Goal: Task Accomplishment & Management: Use online tool/utility

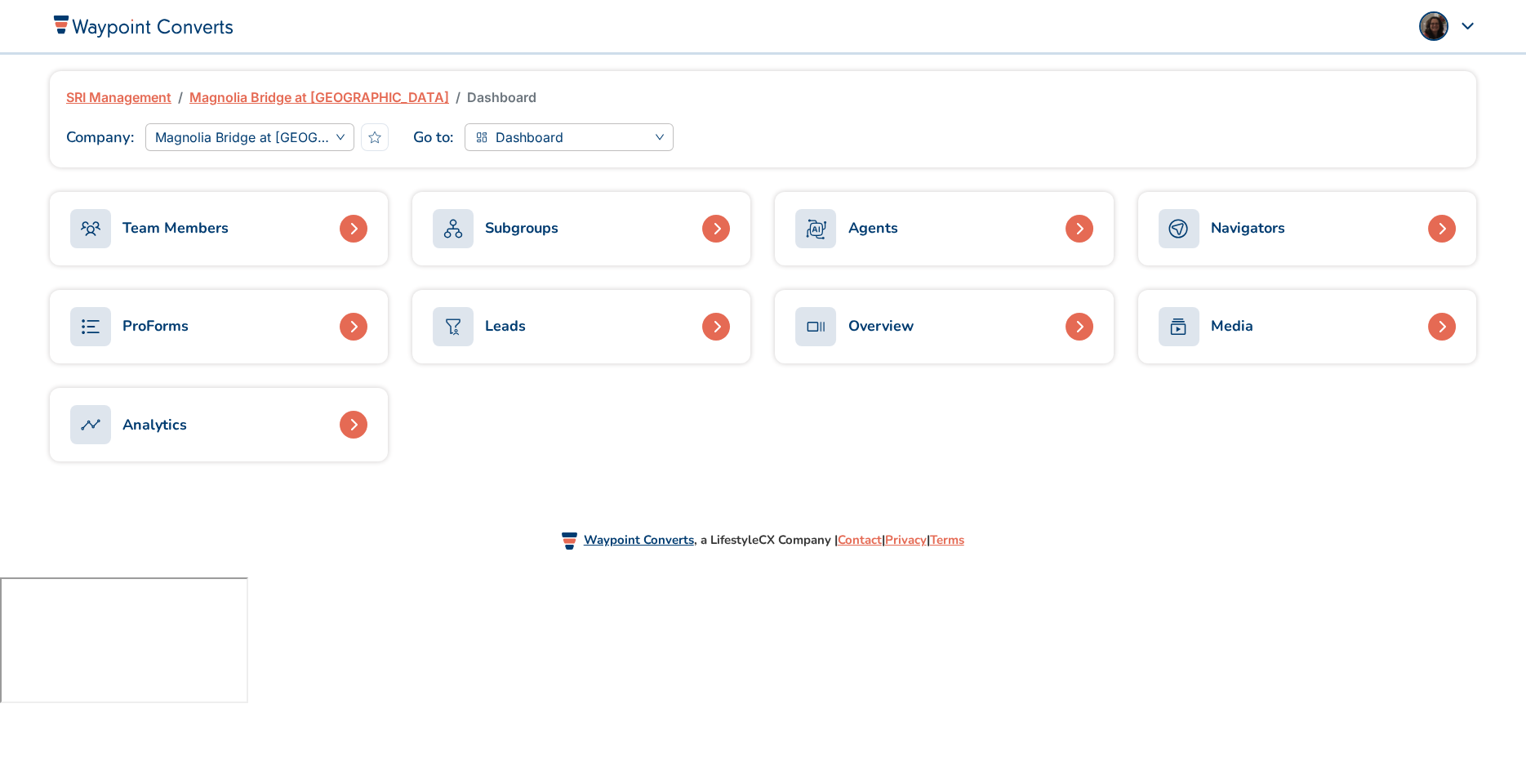
click at [234, 341] on link "ProForms" at bounding box center [219, 327] width 338 height 74
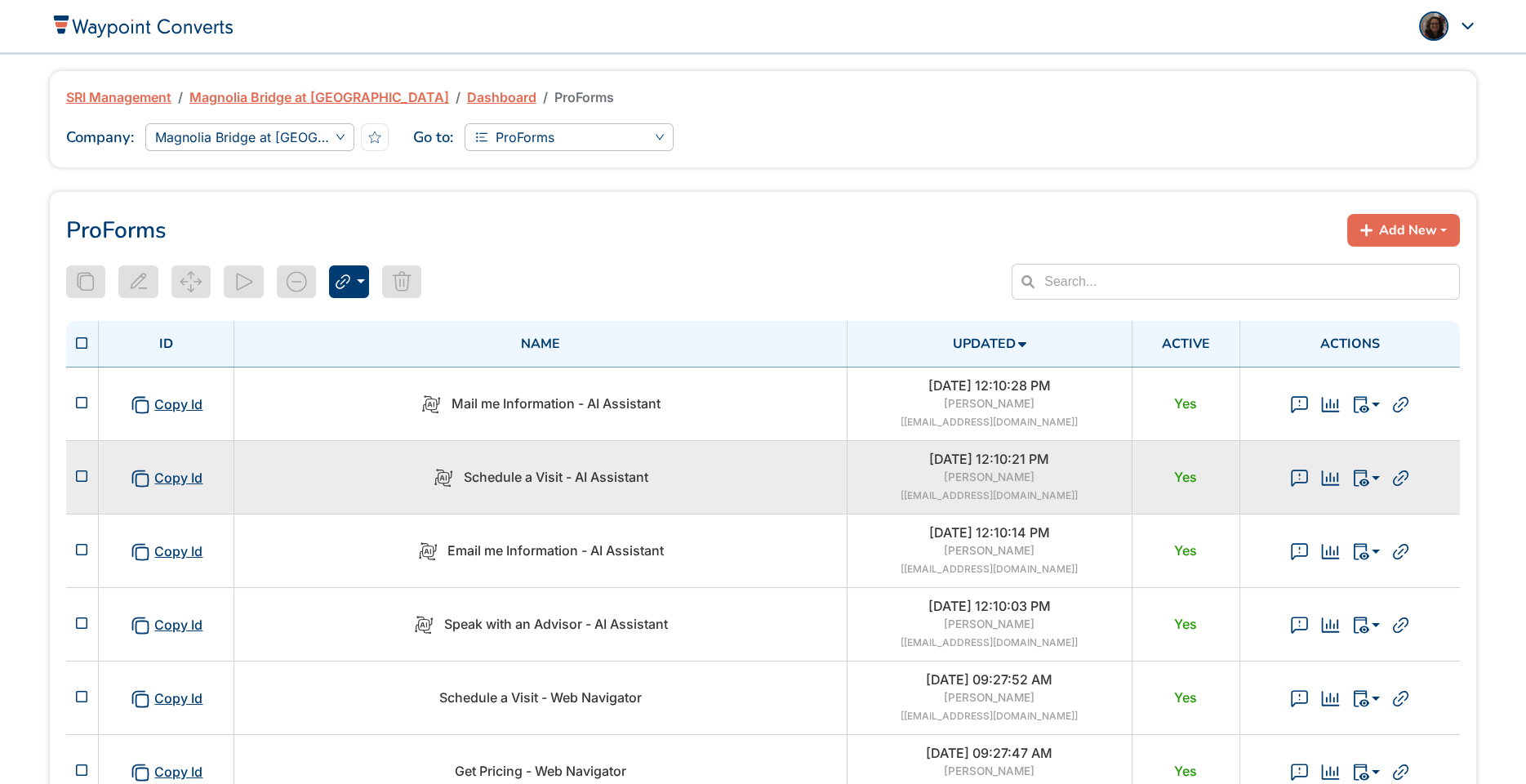
click at [535, 473] on span "Schedule a Visit - AI Assistant" at bounding box center [556, 477] width 184 height 17
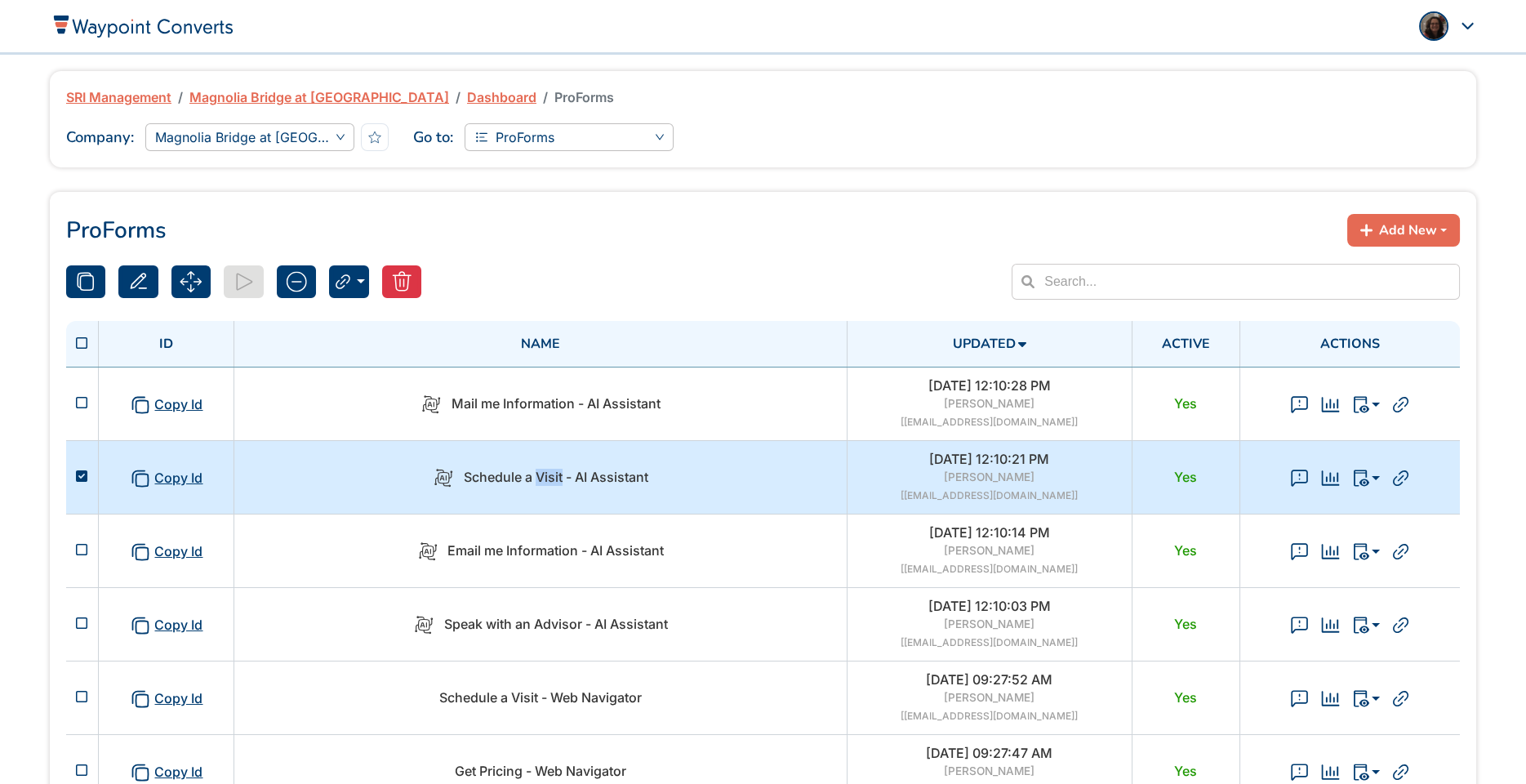
click at [535, 473] on span "Schedule a Visit - AI Assistant" at bounding box center [556, 477] width 184 height 17
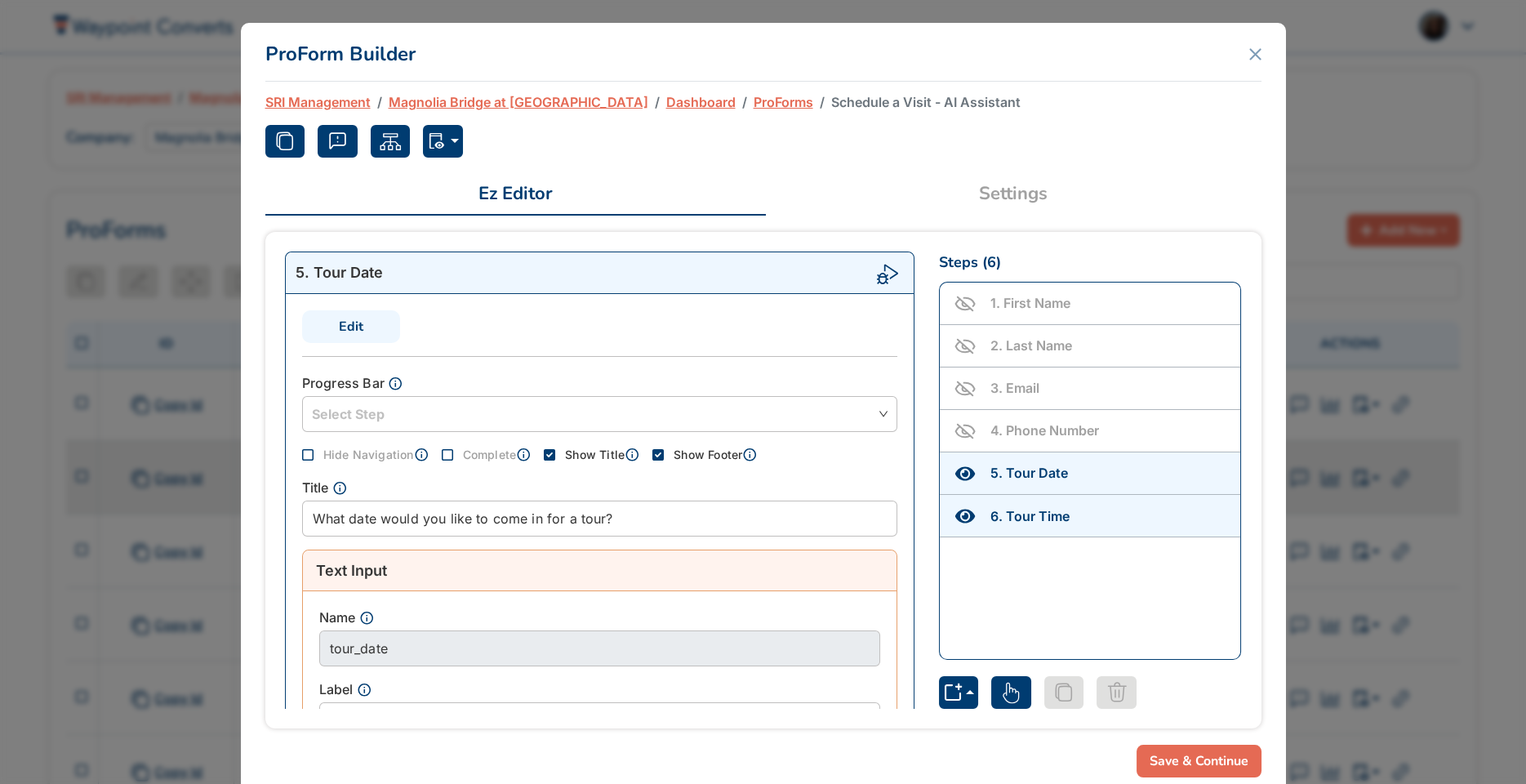
click at [535, 473] on body "Admin Panel Dashboard My Groups My Profile Sign Out SRI Management Magnolia Bri…" at bounding box center [763, 630] width 1526 height 1262
click at [386, 142] on icon "button" at bounding box center [390, 141] width 25 height 25
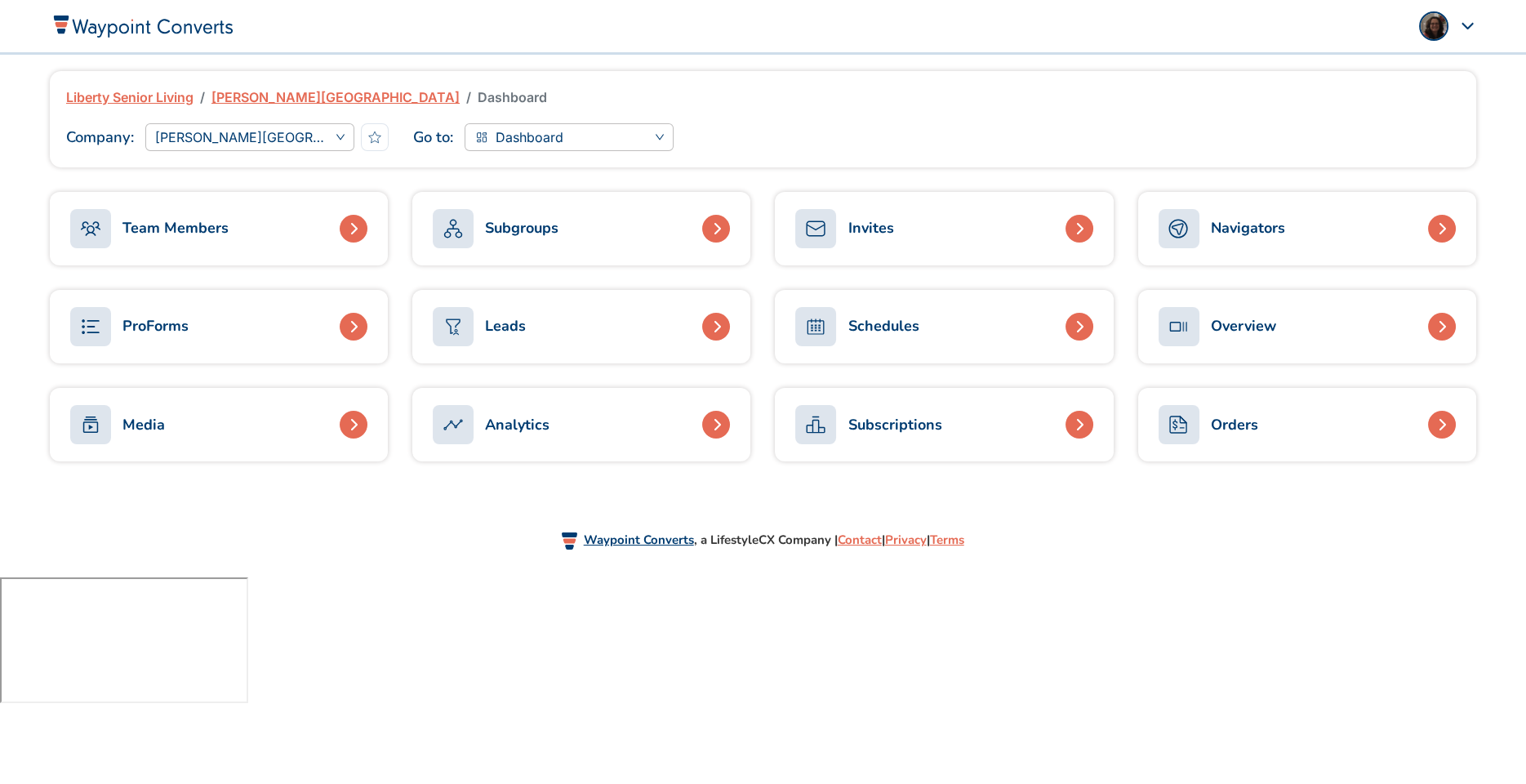
click at [245, 333] on link "ProForms" at bounding box center [219, 327] width 338 height 74
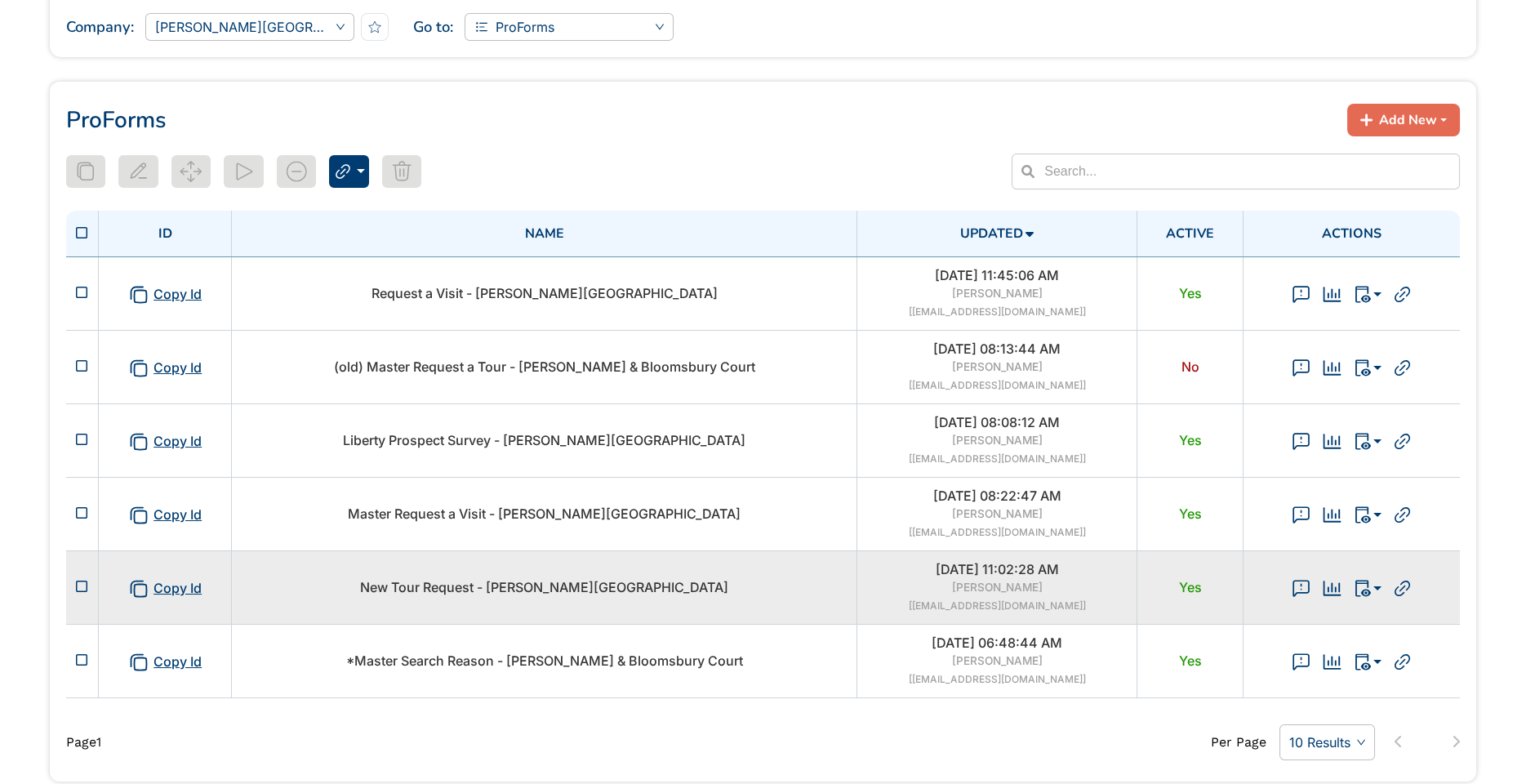
scroll to position [115, 0]
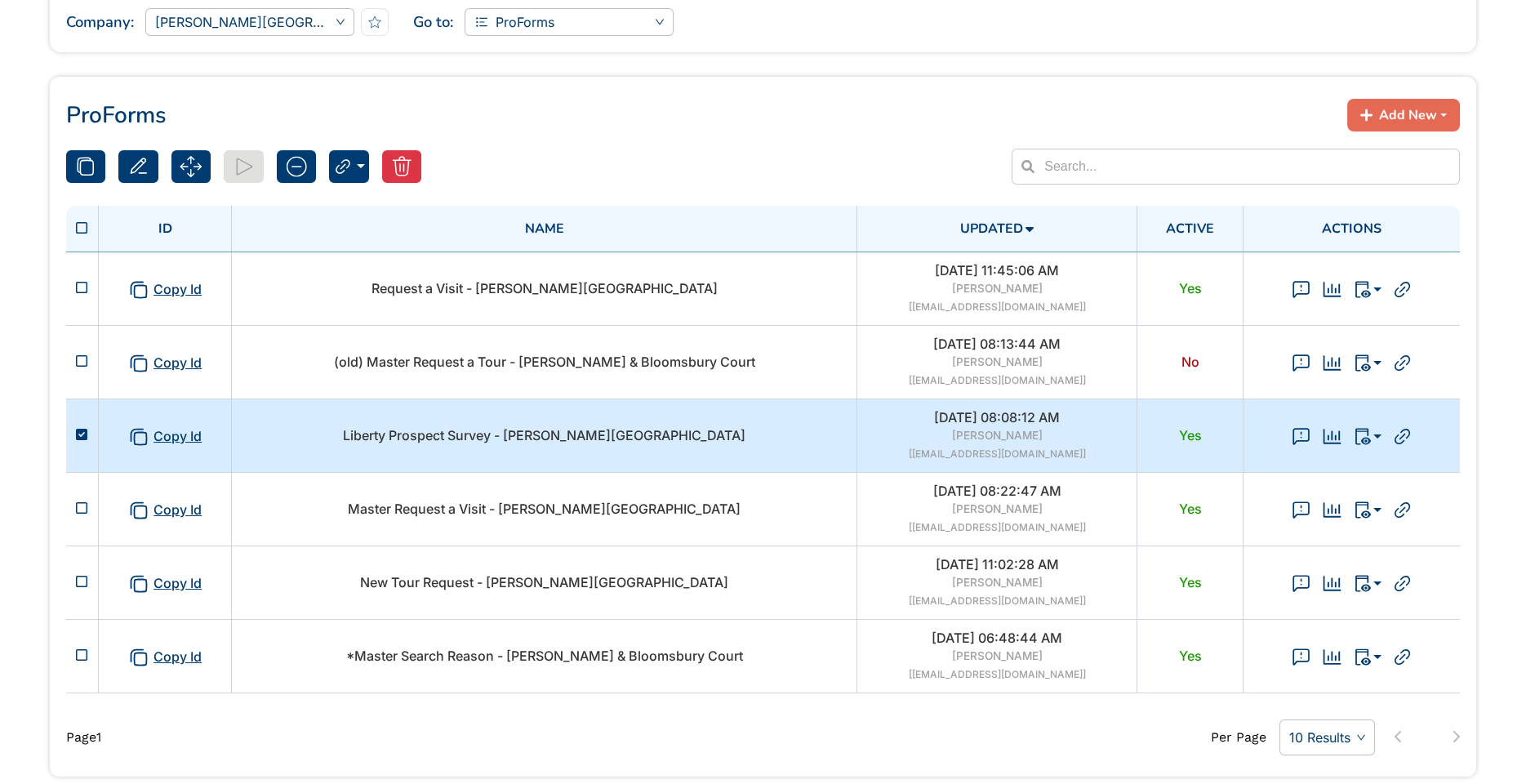
click at [752, 424] on td "Liberty Prospect Survey - [PERSON_NAME][GEOGRAPHIC_DATA]" at bounding box center [544, 436] width 625 height 74
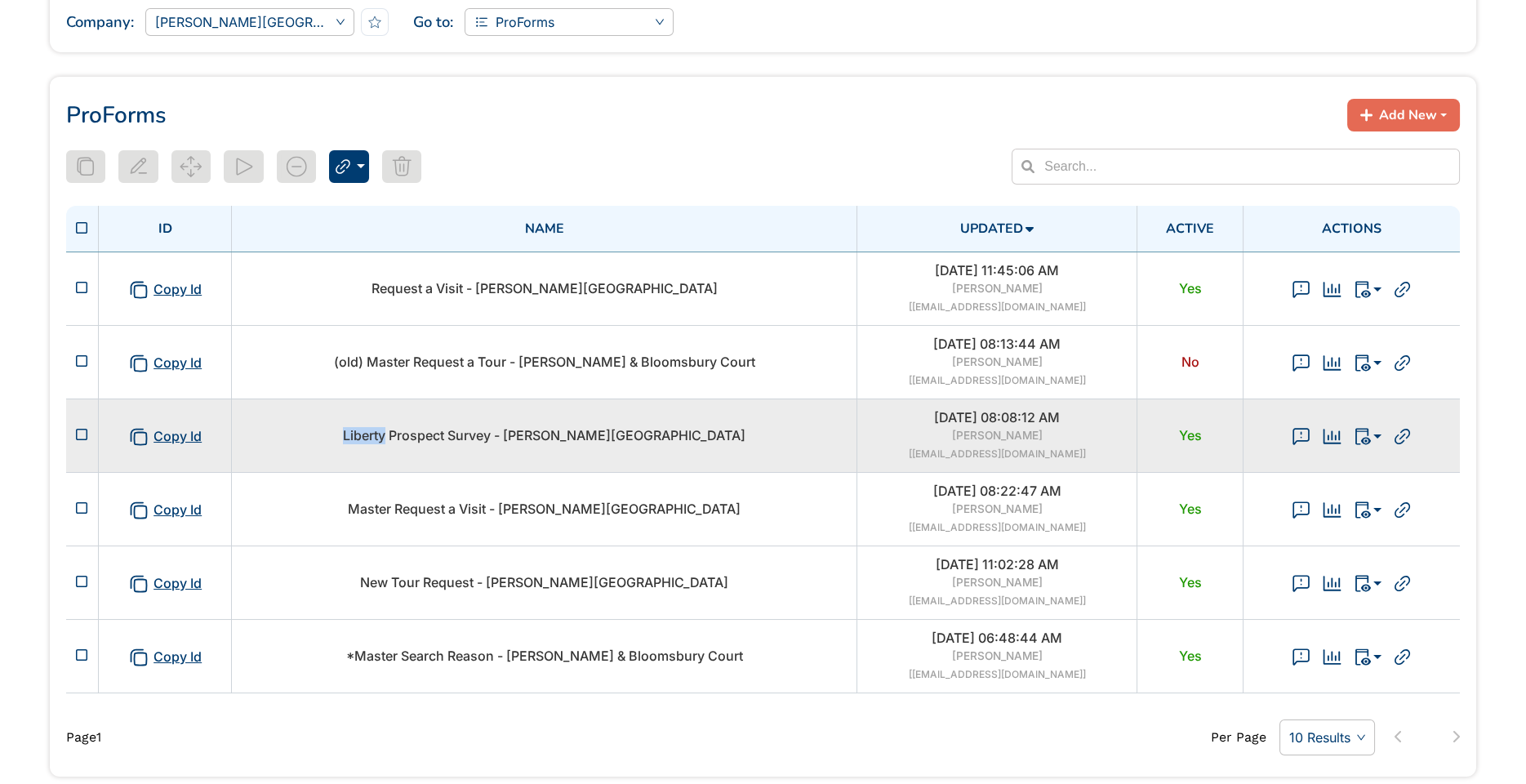
click at [752, 424] on td "Liberty Prospect Survey - [PERSON_NAME][GEOGRAPHIC_DATA]" at bounding box center [544, 436] width 625 height 74
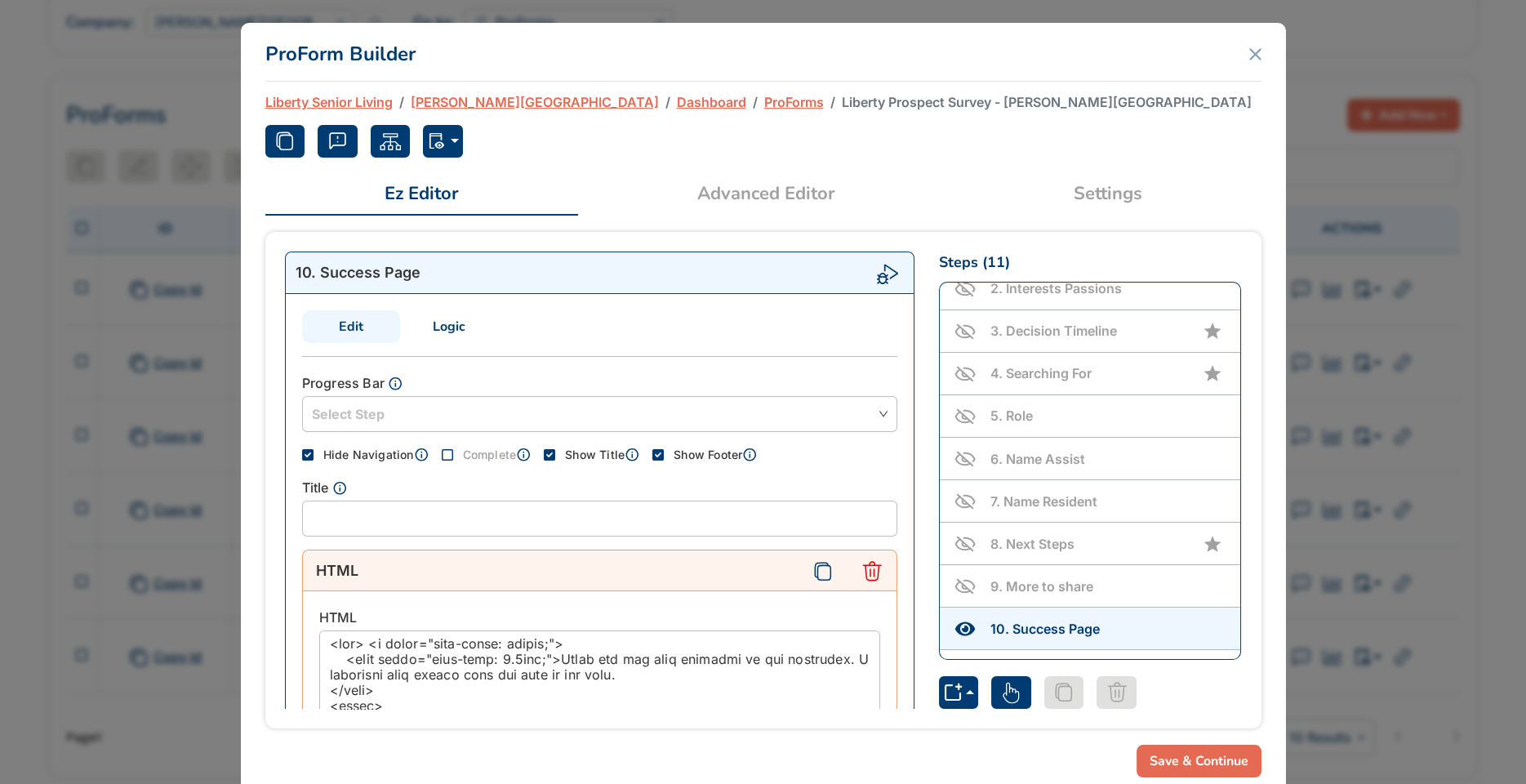
scroll to position [81, 0]
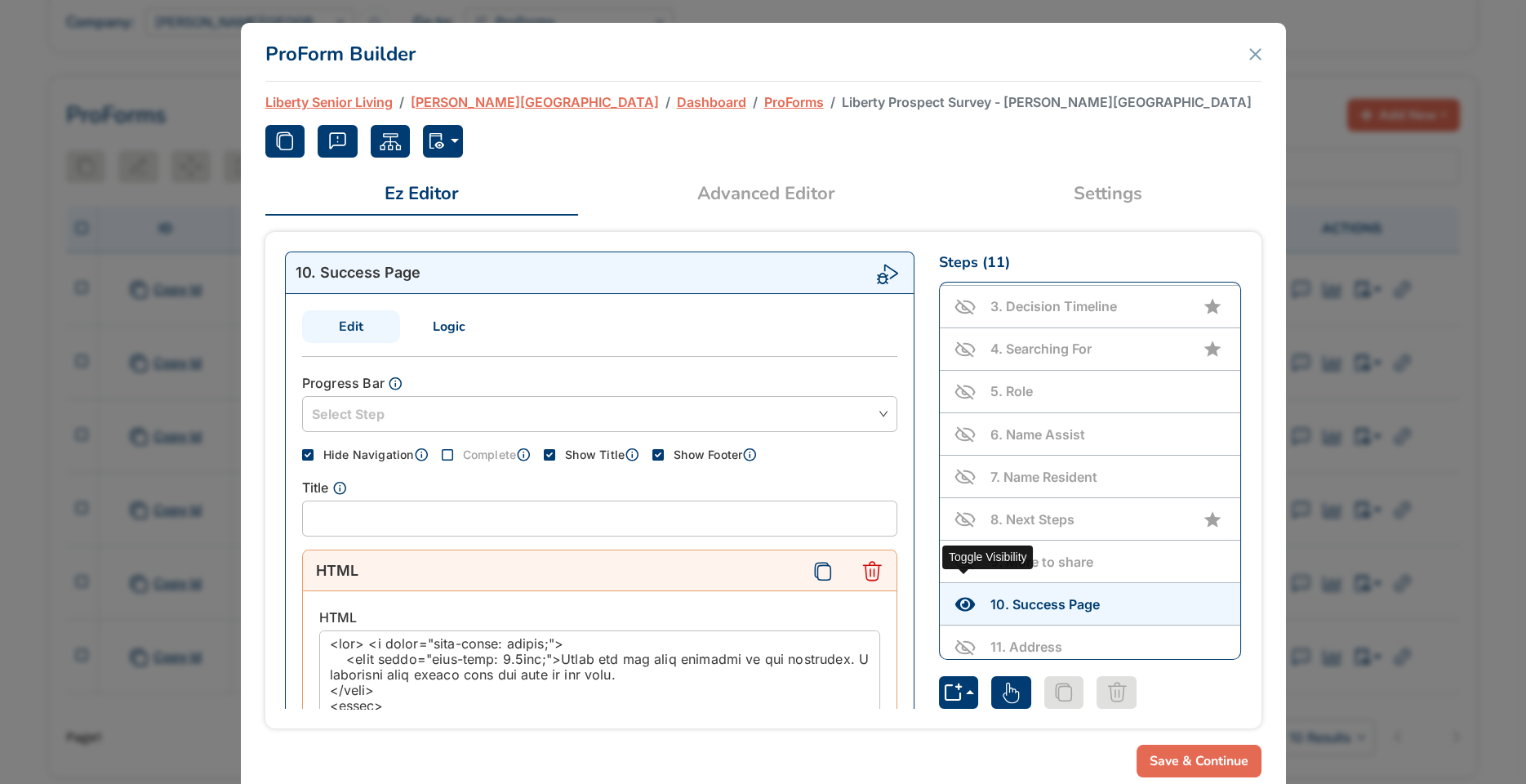
click at [961, 594] on icon "Toggle Visibility" at bounding box center [965, 604] width 23 height 23
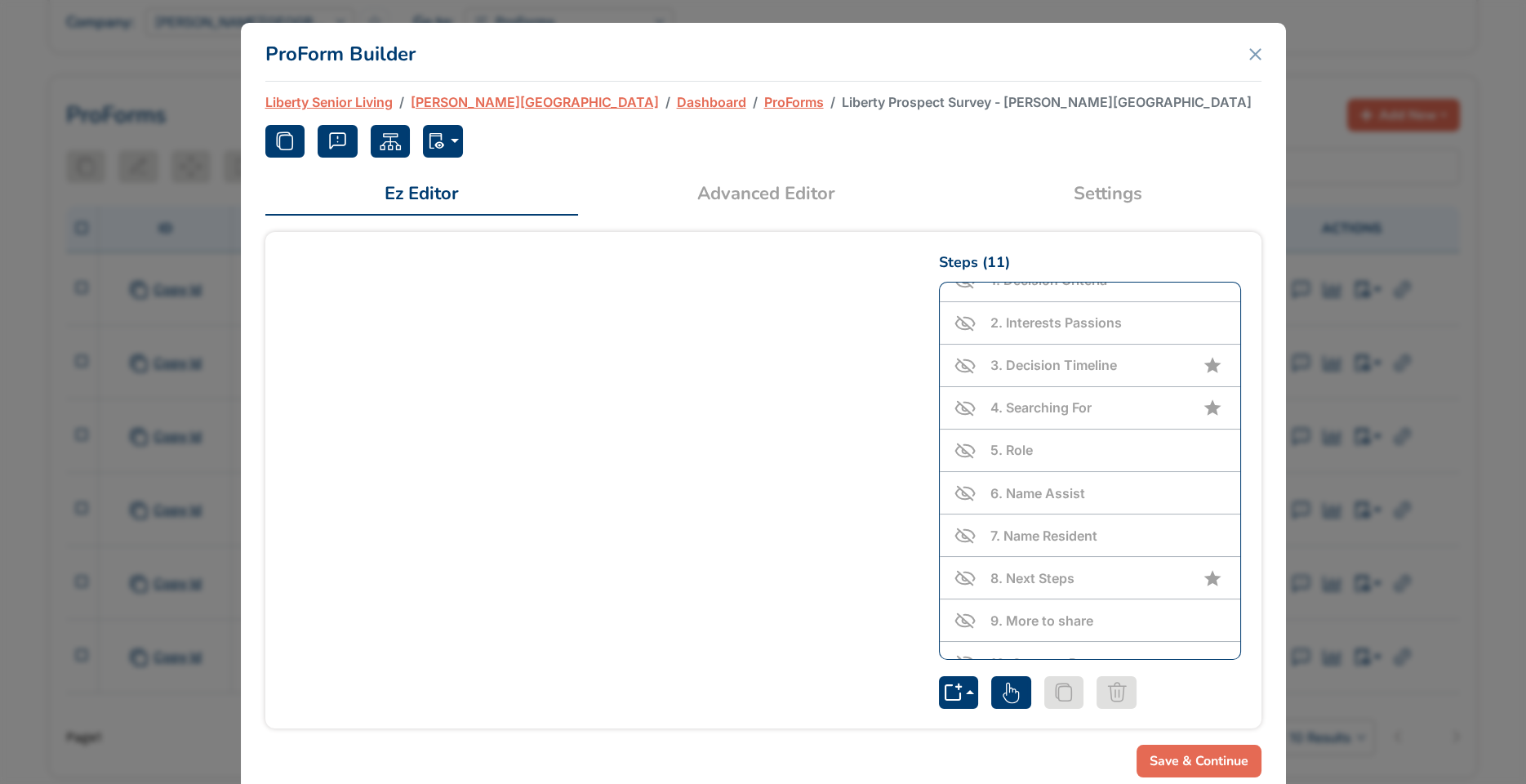
scroll to position [0, 0]
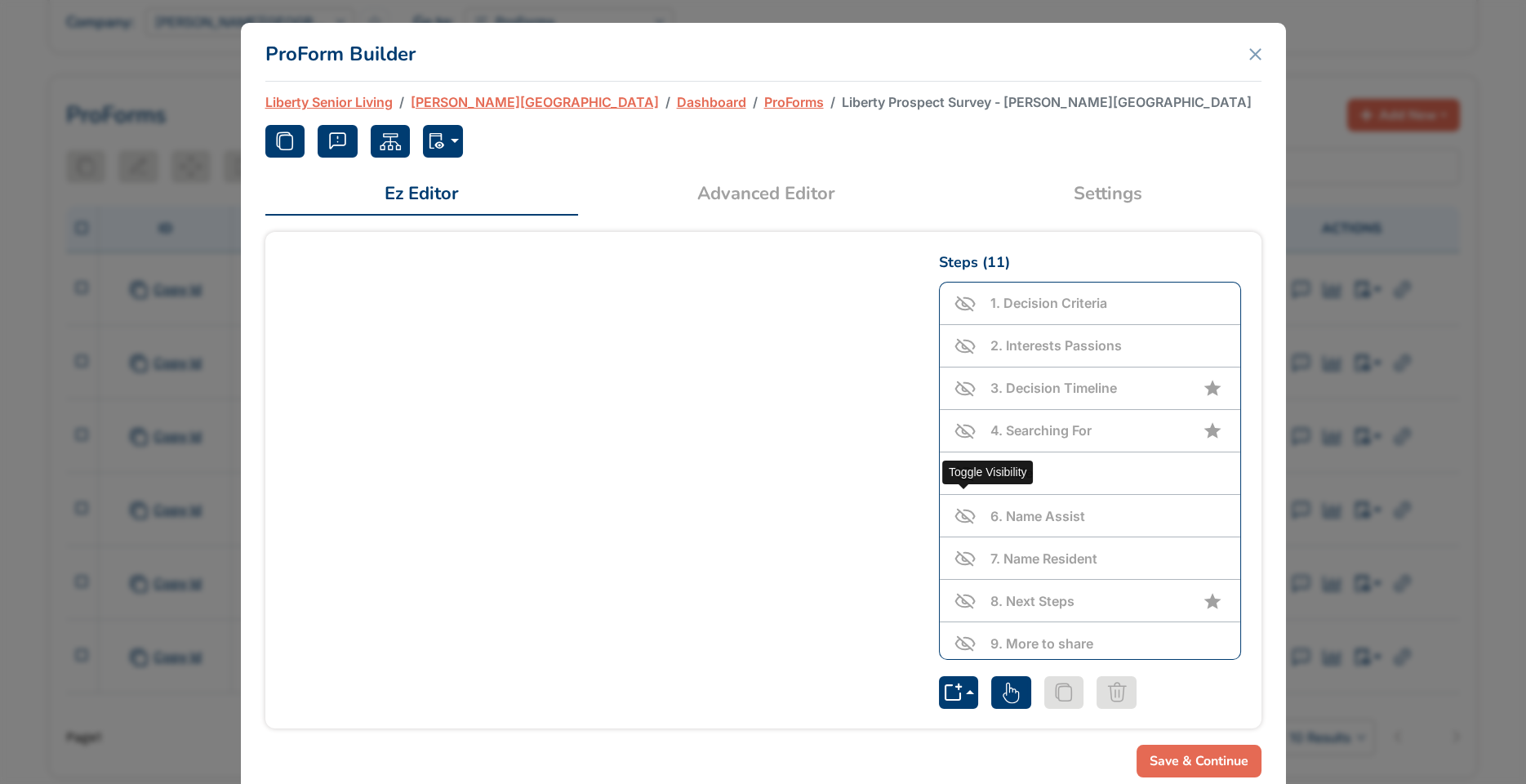
click at [965, 506] on icon "Toggle Visibility" at bounding box center [965, 516] width 23 height 23
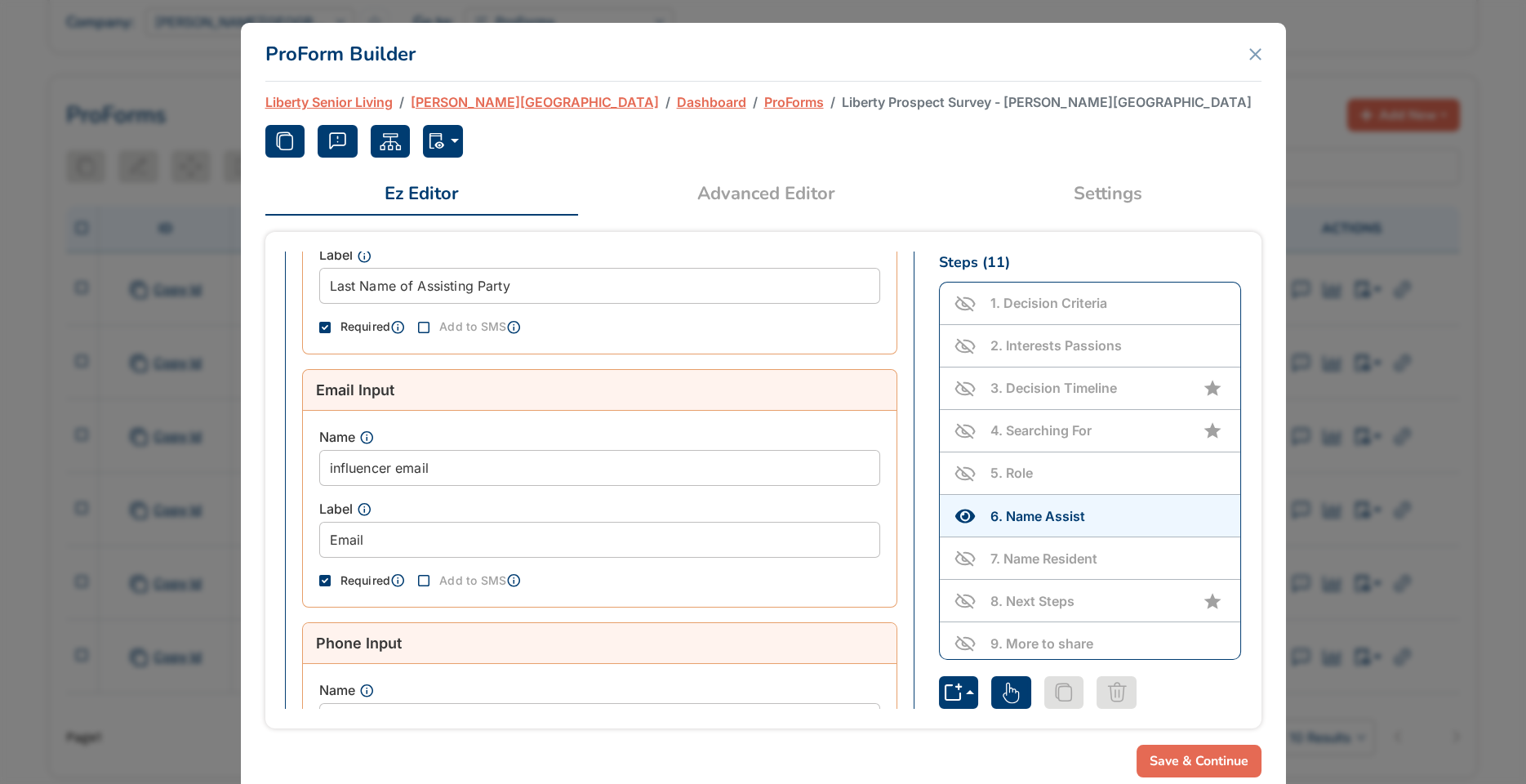
scroll to position [714, 0]
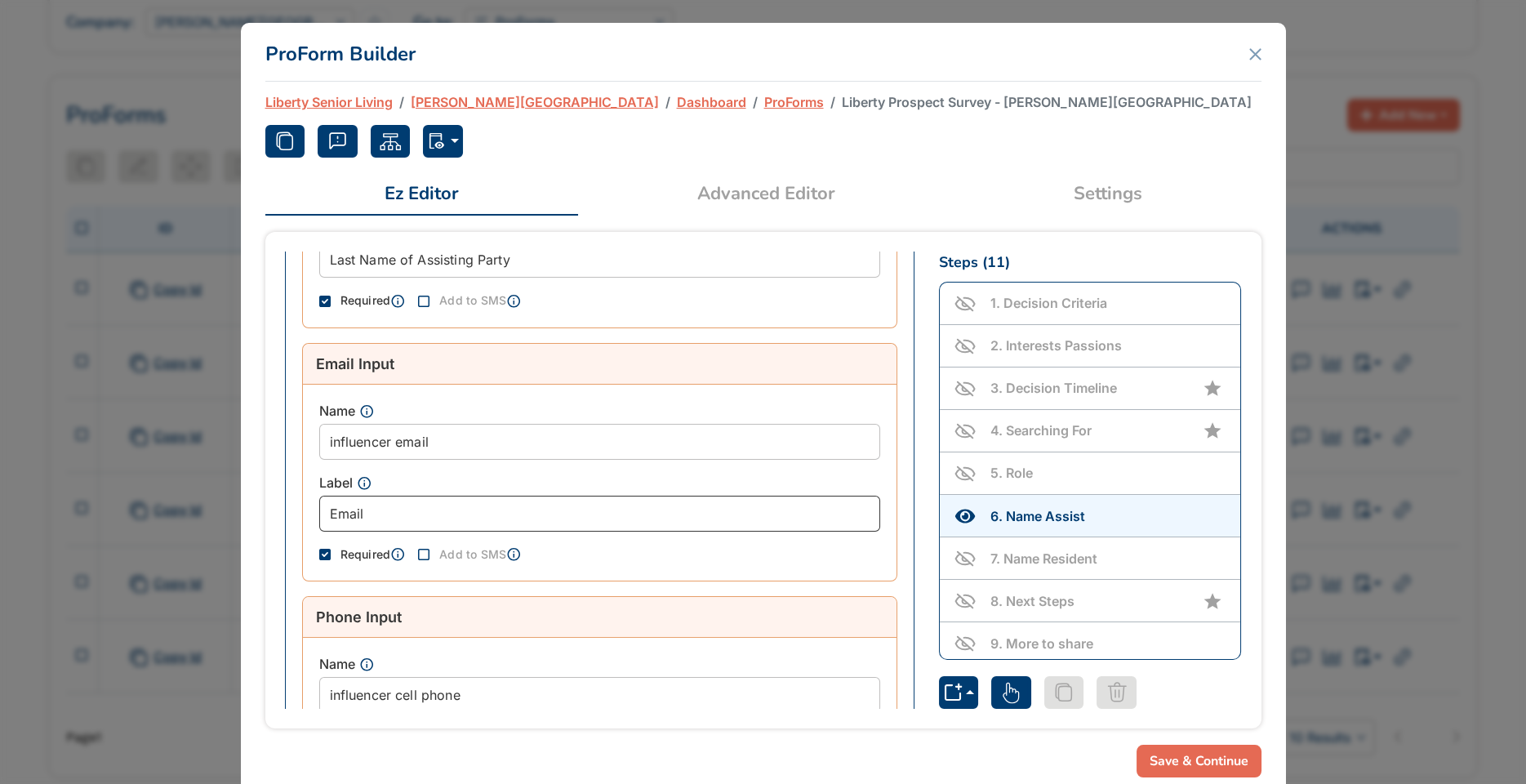
click at [351, 510] on input "Email" at bounding box center [600, 514] width 561 height 36
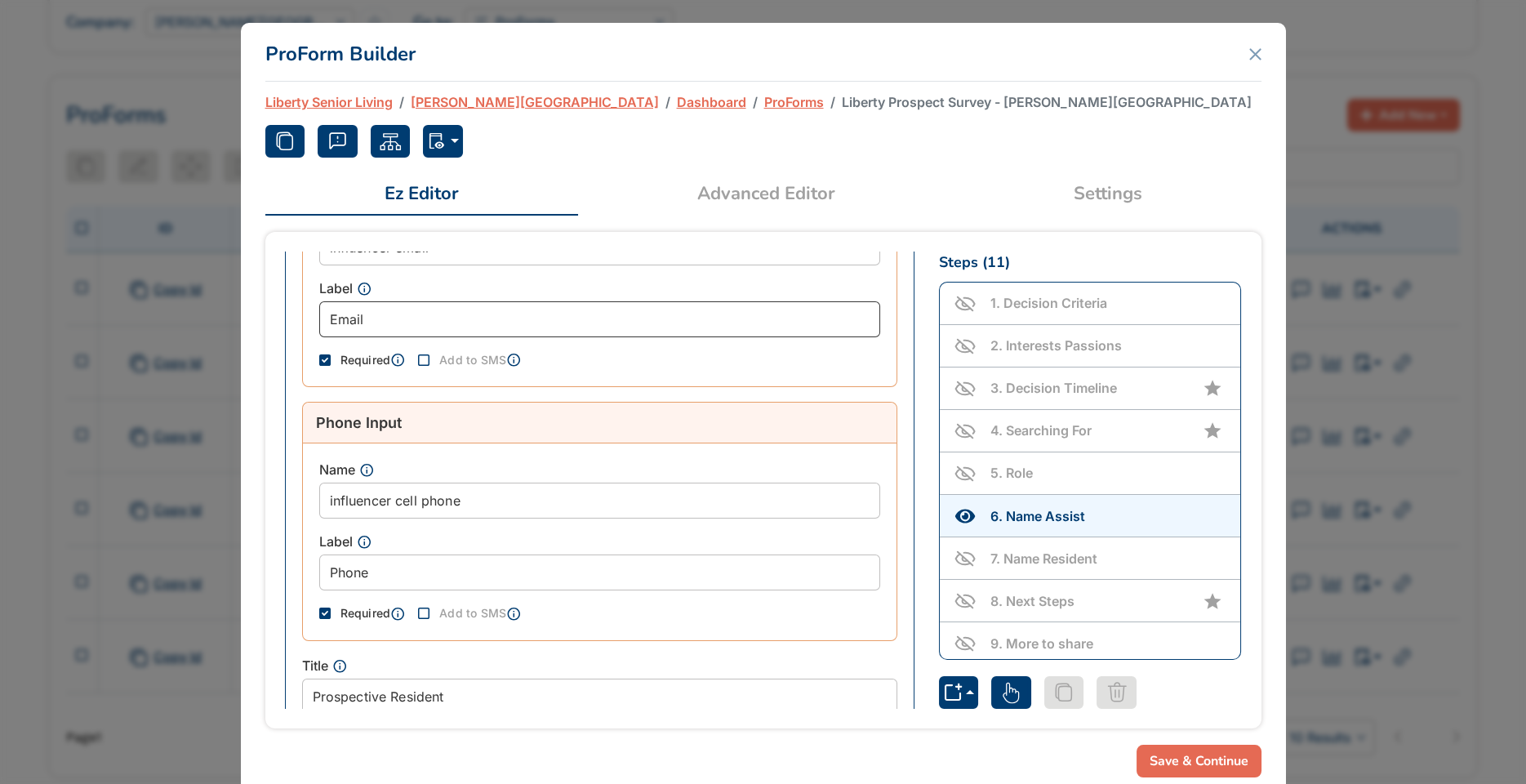
scroll to position [912, 0]
click at [1253, 44] on div "ProForm Builder" at bounding box center [763, 52] width 996 height 59
click at [1259, 52] on icon "Close" at bounding box center [1256, 54] width 12 height 12
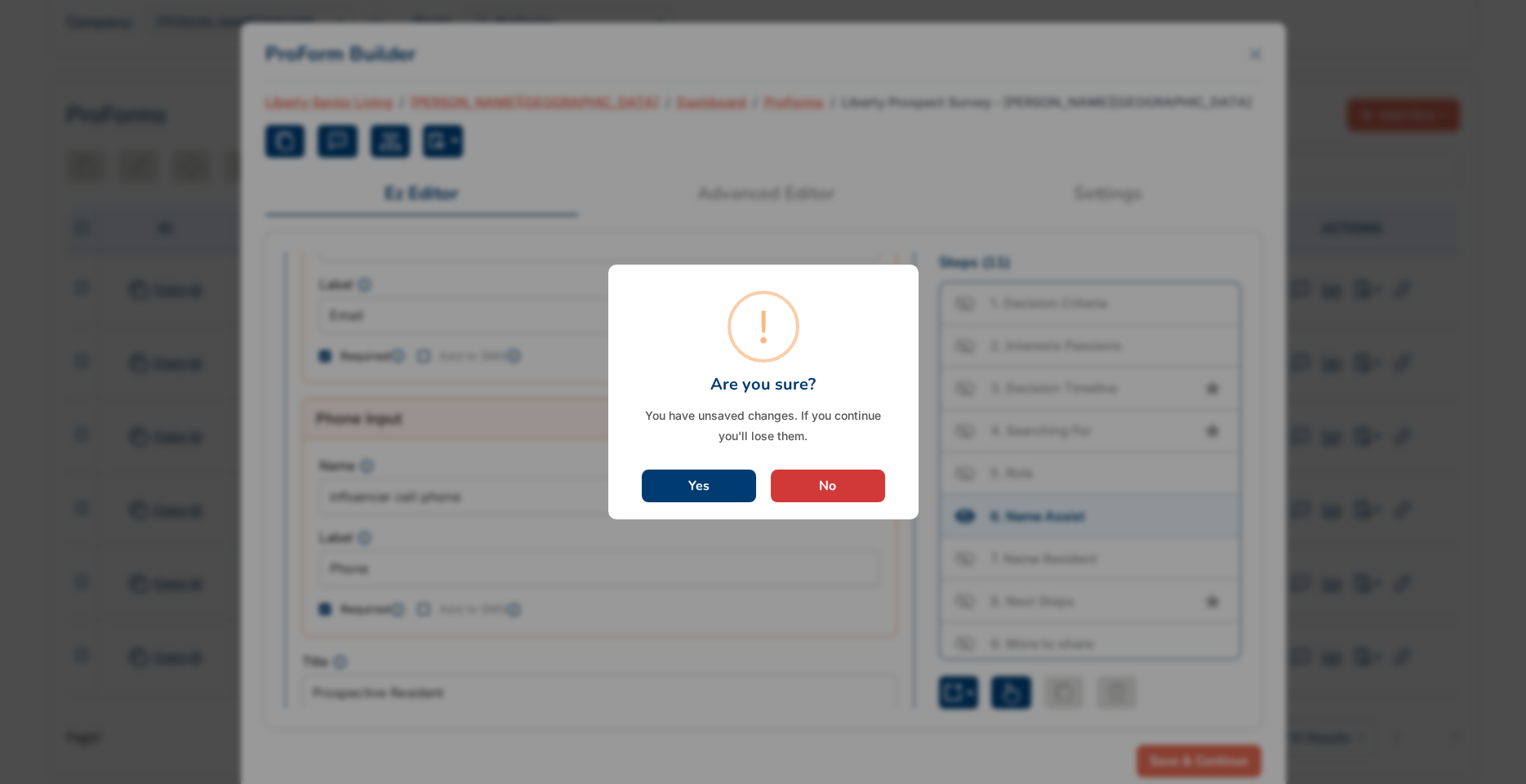
click at [841, 502] on div "Yes No No" at bounding box center [763, 486] width 284 height 41
click at [724, 486] on button "Yes" at bounding box center [698, 485] width 114 height 33
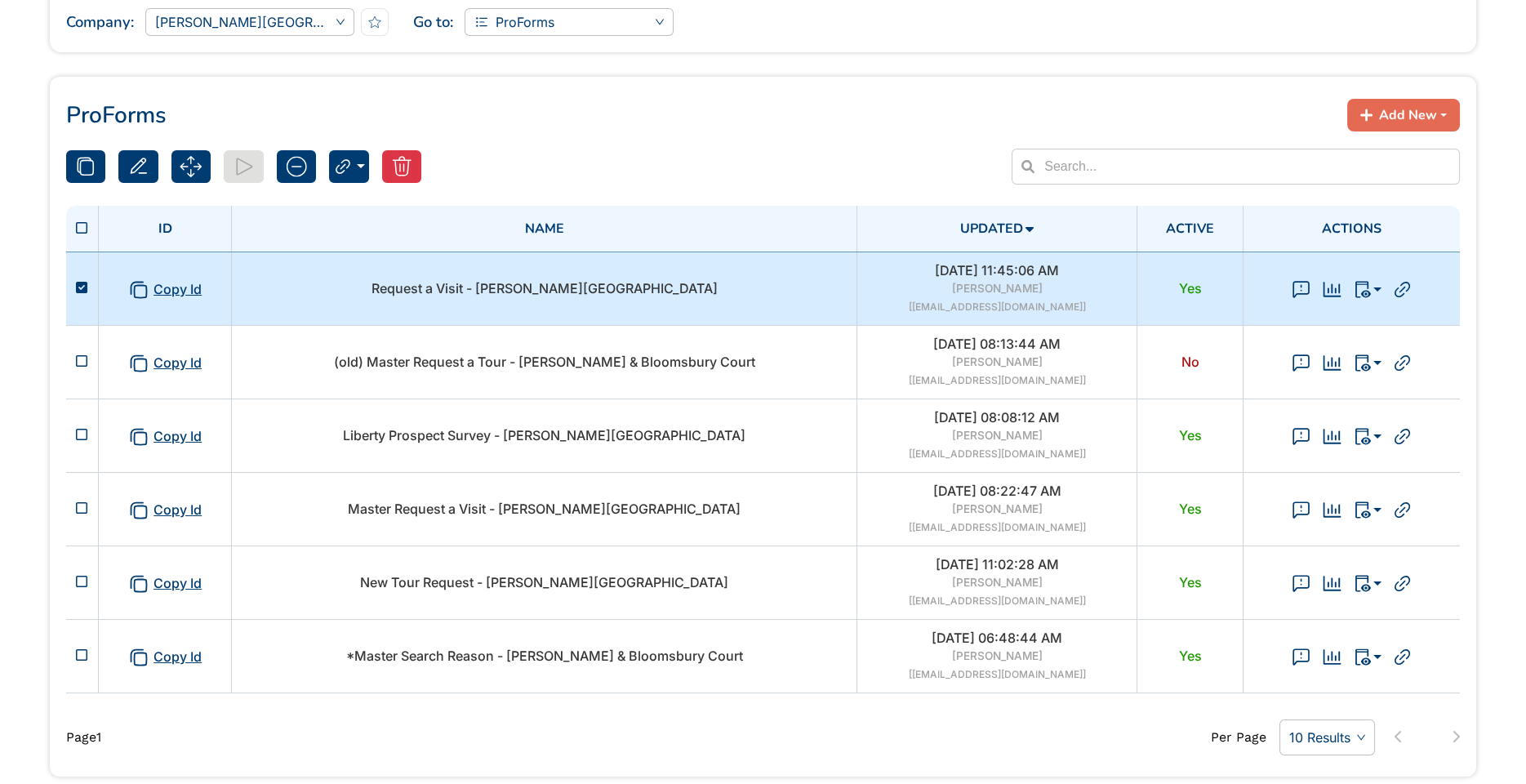
click at [735, 290] on div "Request a Visit - Hayes Barton Place" at bounding box center [544, 289] width 605 height 17
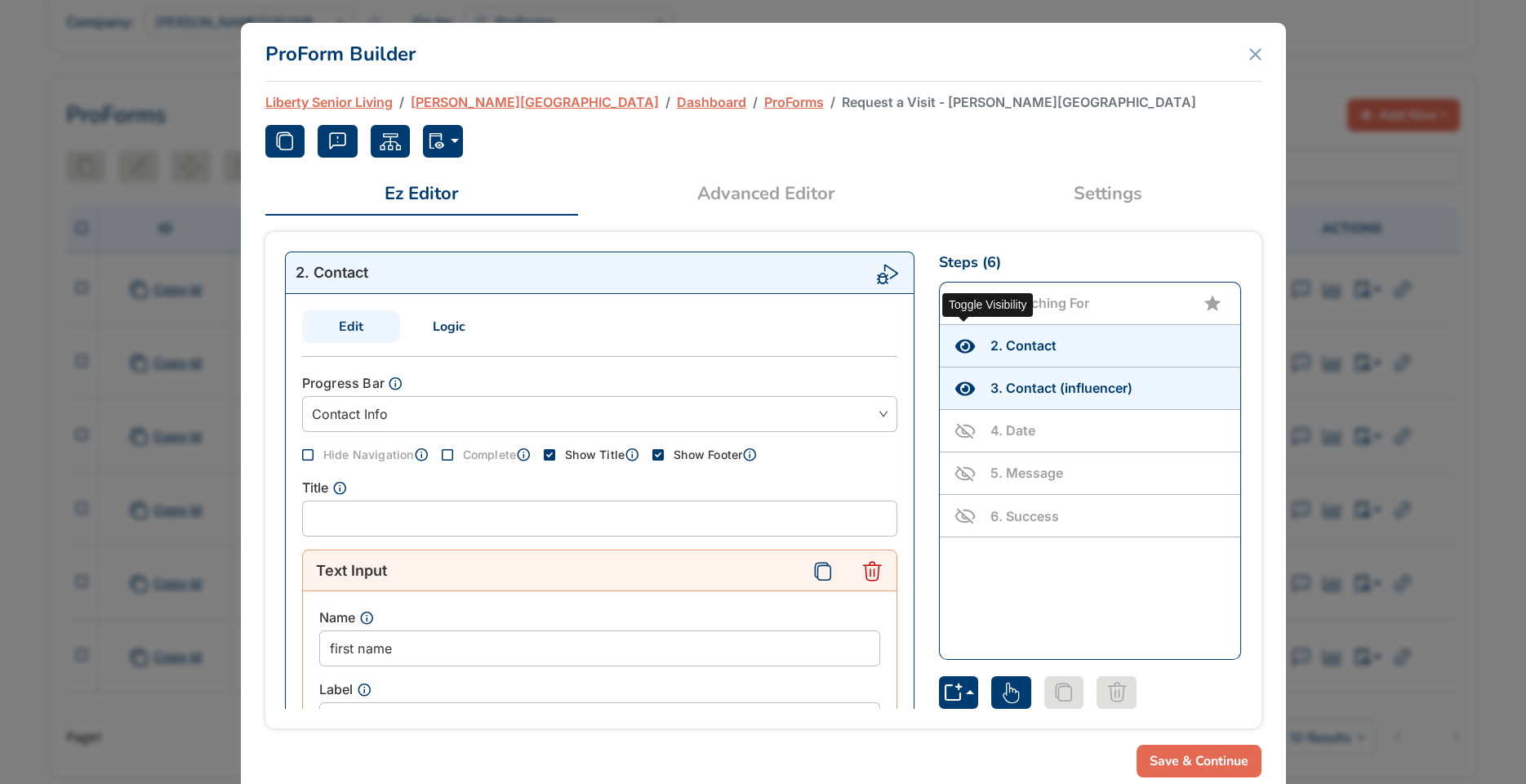
click at [964, 342] on icon "Toggle Visibility" at bounding box center [965, 346] width 20 height 14
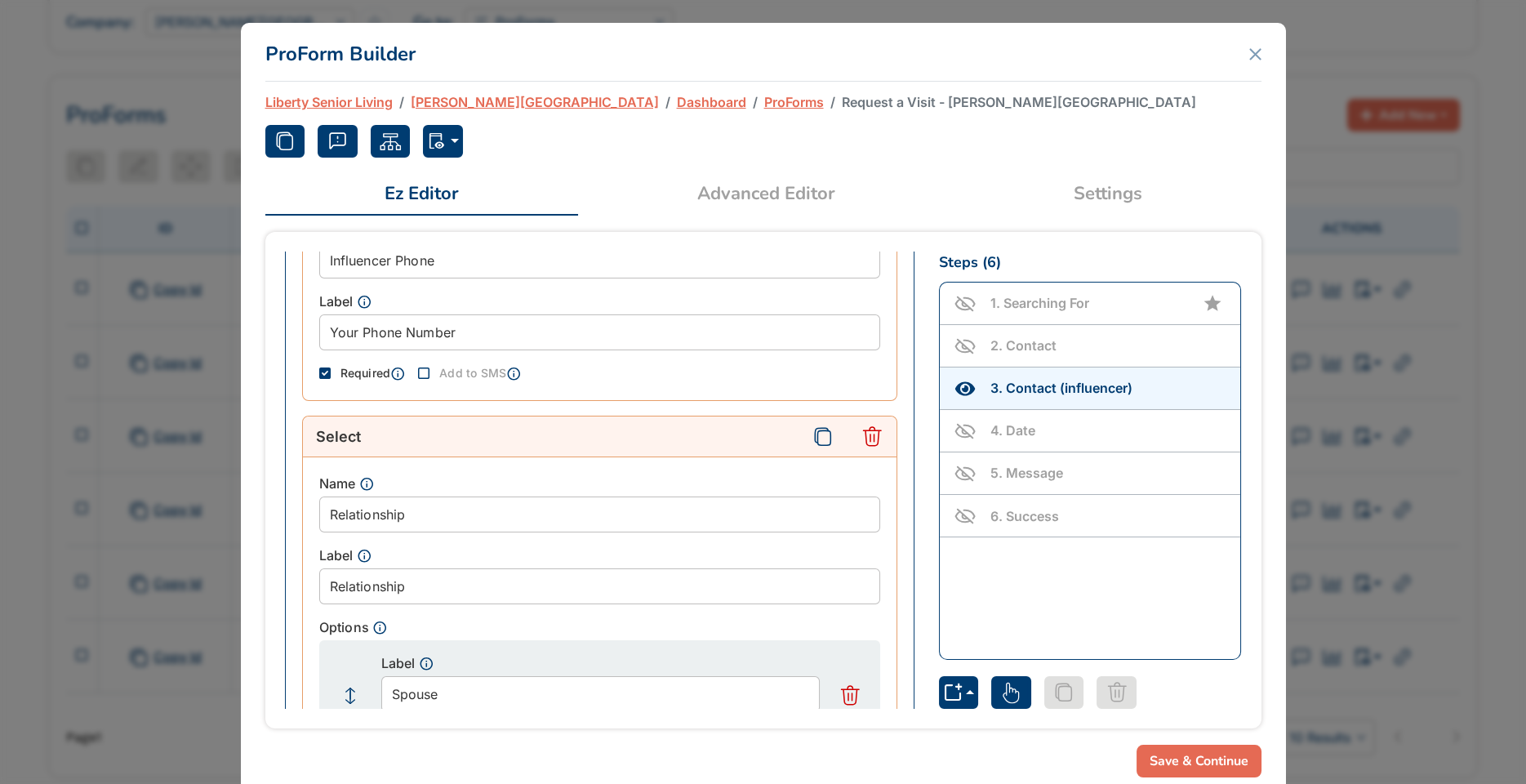
scroll to position [1149, 0]
click at [398, 137] on icon "button" at bounding box center [390, 141] width 25 height 25
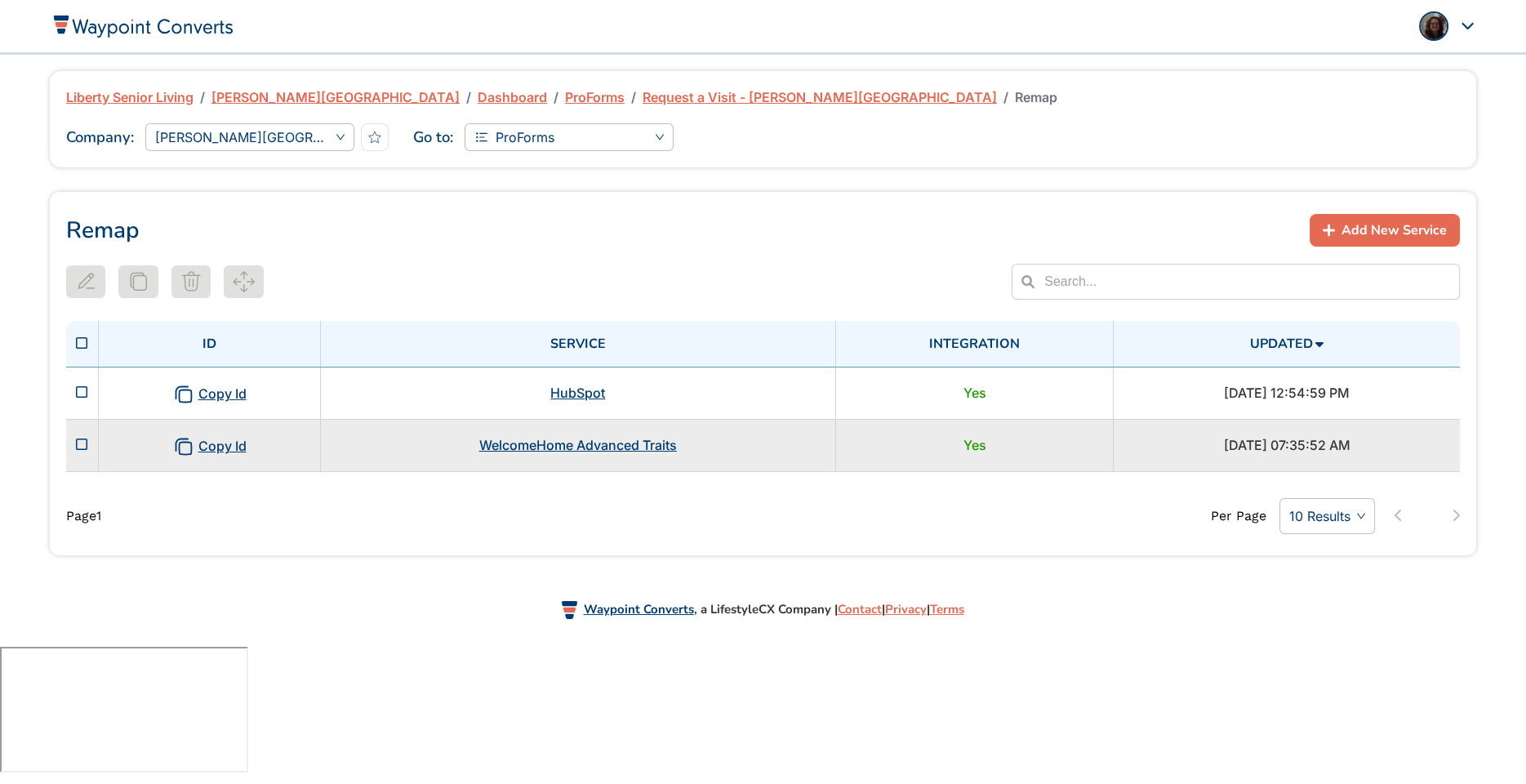
click at [697, 447] on td "WelcomeHome Advanced Traits" at bounding box center [577, 444] width 516 height 52
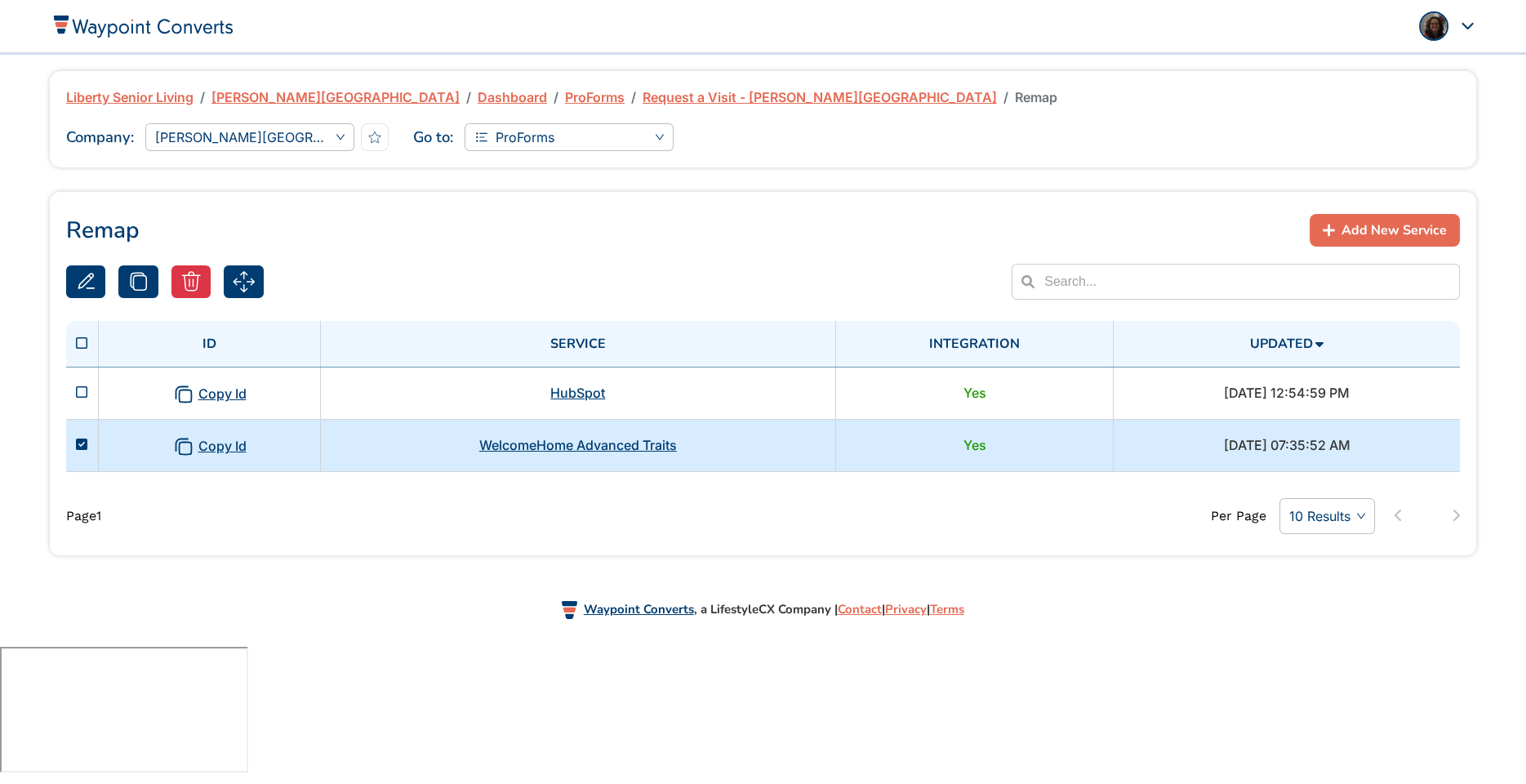
click at [697, 447] on td "WelcomeHome Advanced Traits" at bounding box center [577, 444] width 516 height 52
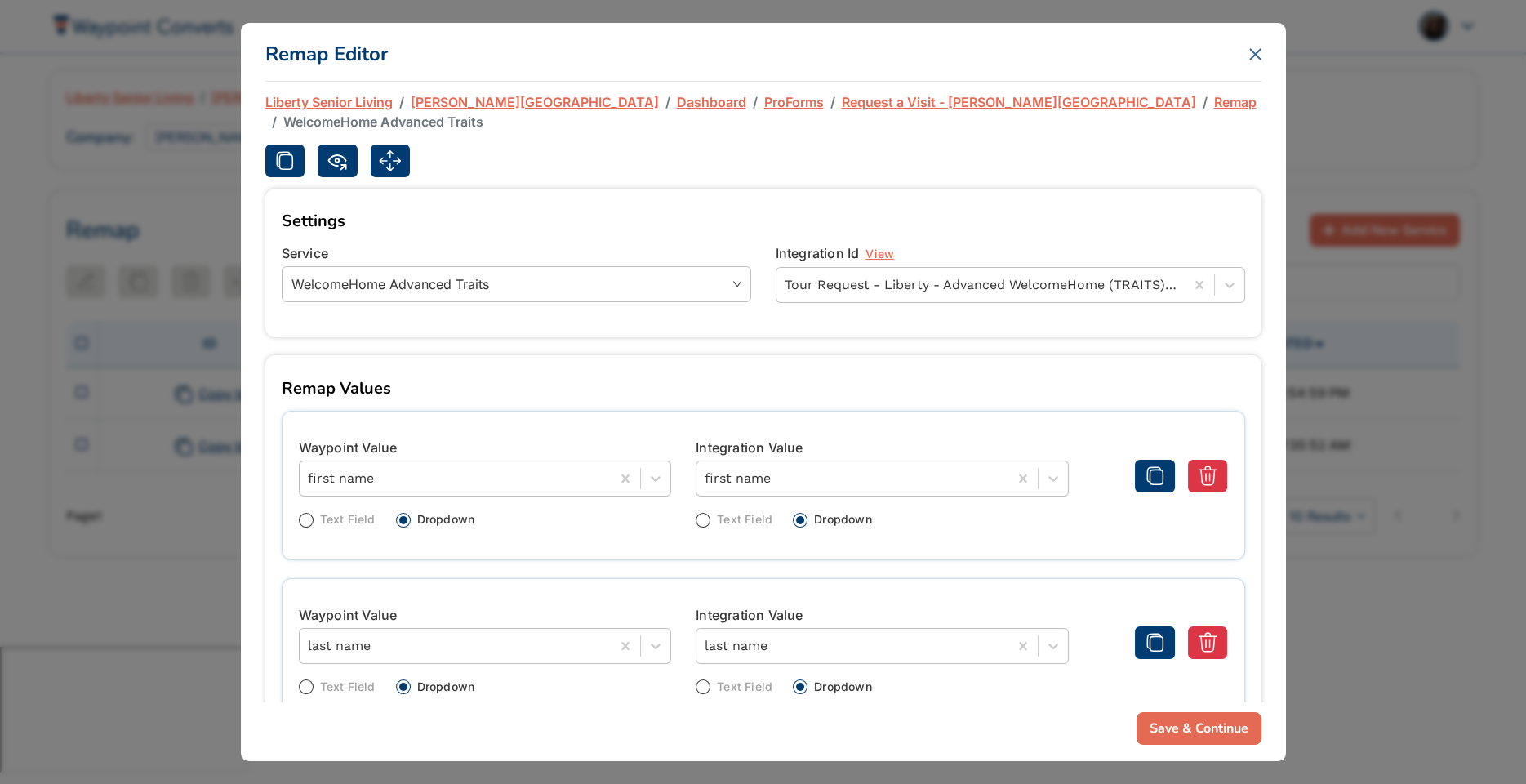
click at [1252, 51] on icon "Close" at bounding box center [1254, 53] width 9 height 9
